Goal: Transaction & Acquisition: Purchase product/service

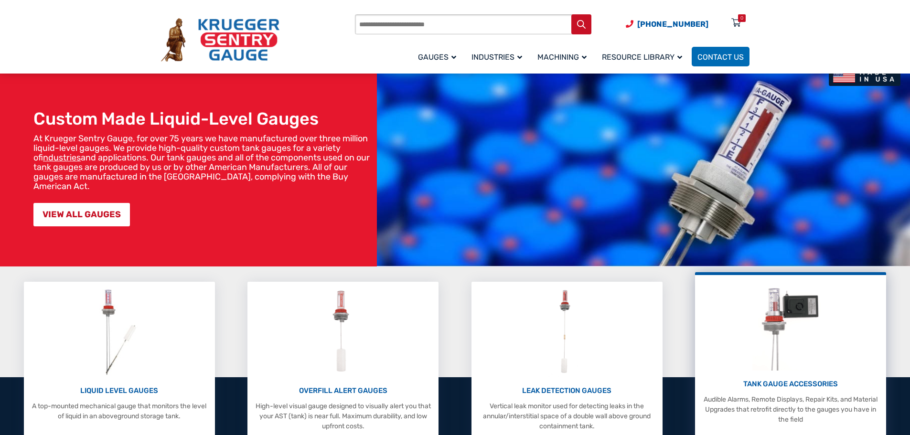
scroll to position [48, 0]
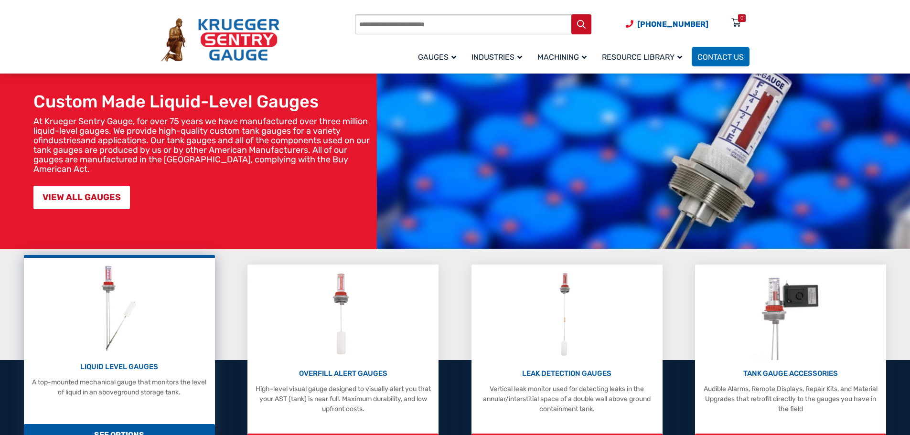
click at [133, 367] on p "LIQUID LEVEL GAUGES" at bounding box center [120, 367] width 182 height 11
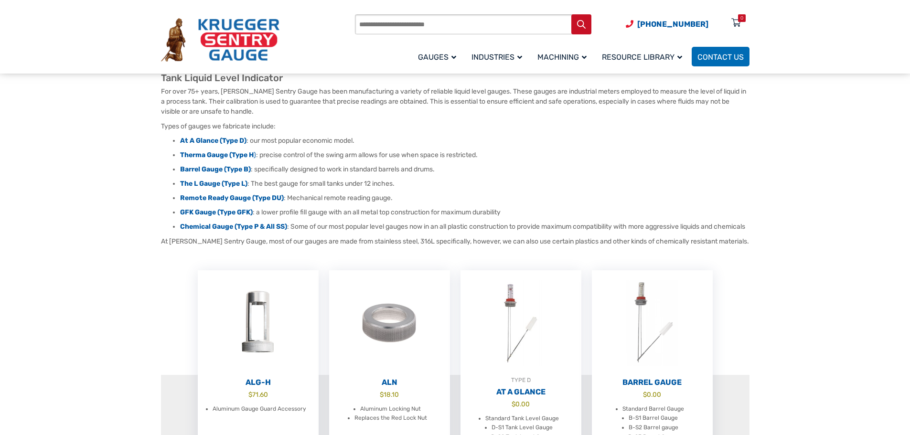
scroll to position [96, 0]
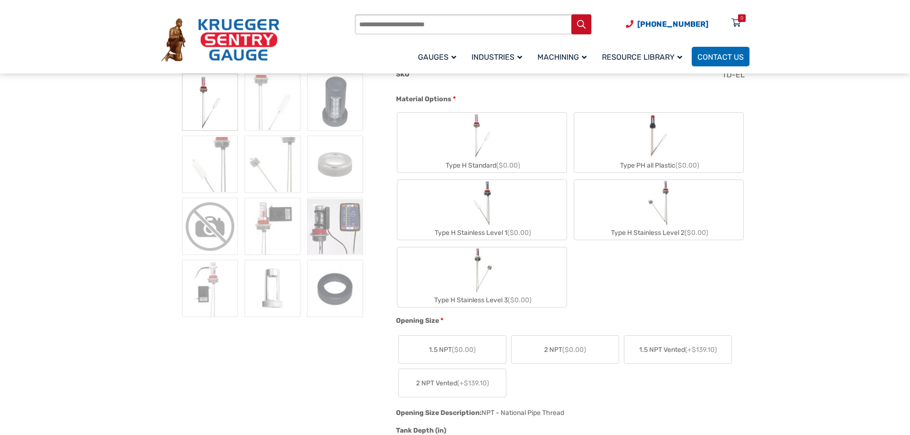
scroll to position [287, 0]
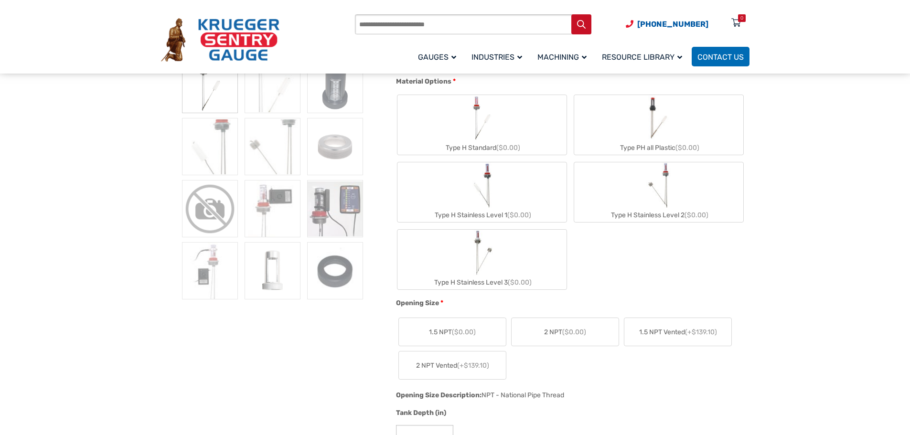
click at [582, 334] on span "($0.00)" at bounding box center [574, 332] width 24 height 8
drag, startPoint x: 515, startPoint y: 137, endPoint x: 498, endPoint y: 144, distance: 18.0
click at [498, 144] on span "(+$95.20)" at bounding box center [508, 148] width 31 height 8
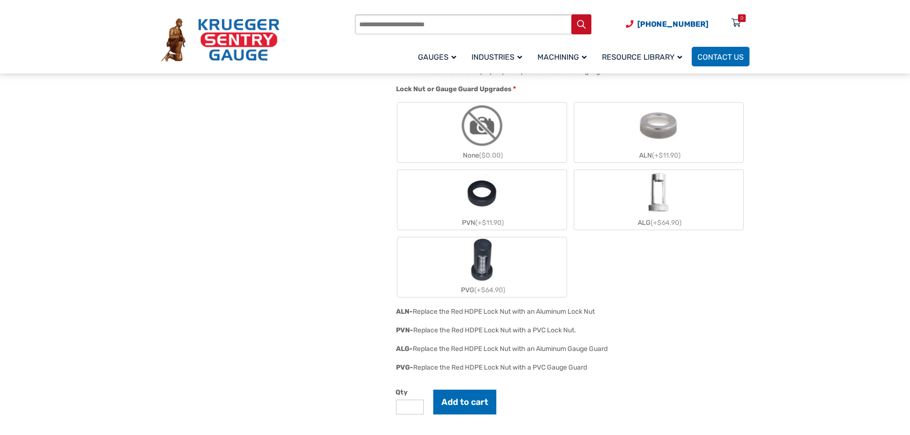
scroll to position [1195, 0]
